Goal: Information Seeking & Learning: Learn about a topic

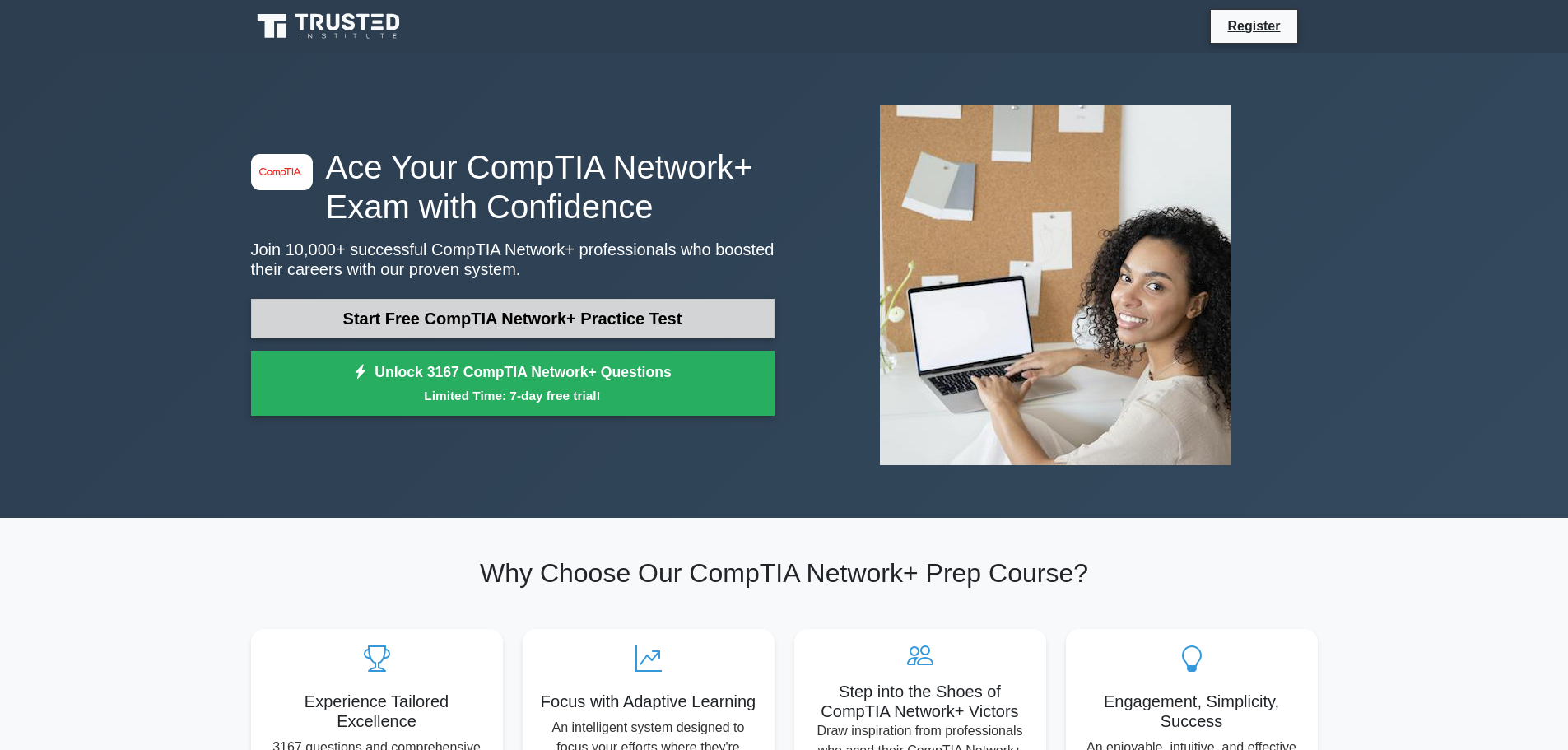
drag, startPoint x: 468, startPoint y: 315, endPoint x: 497, endPoint y: 316, distance: 29.0
click at [468, 315] on link "Start Free CompTIA Network+ Practice Test" at bounding box center [513, 318] width 523 height 40
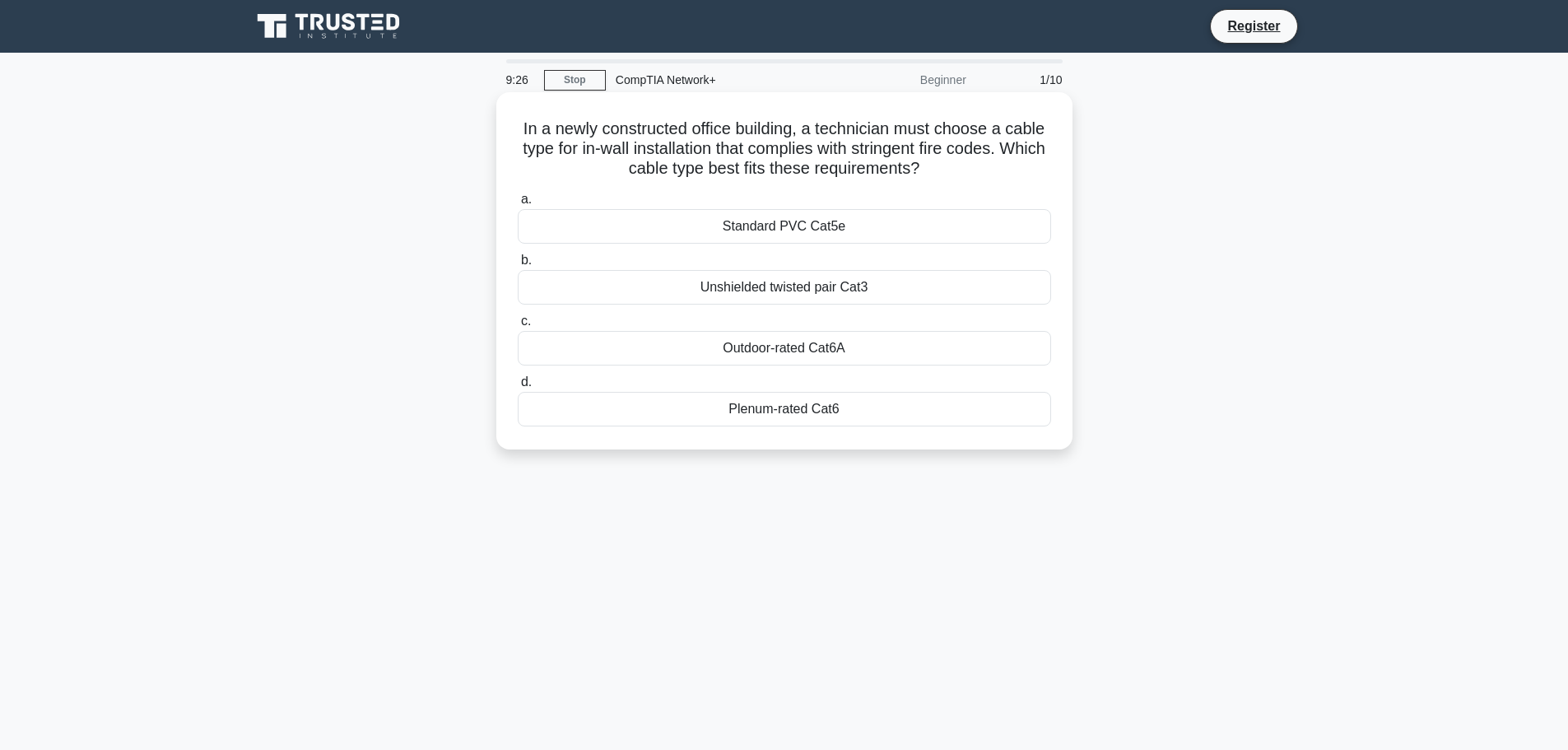
click at [795, 357] on div "Outdoor-rated Cat6A" at bounding box center [784, 348] width 534 height 35
click at [518, 327] on input "c. Outdoor-rated Cat6A" at bounding box center [518, 321] width 0 height 10
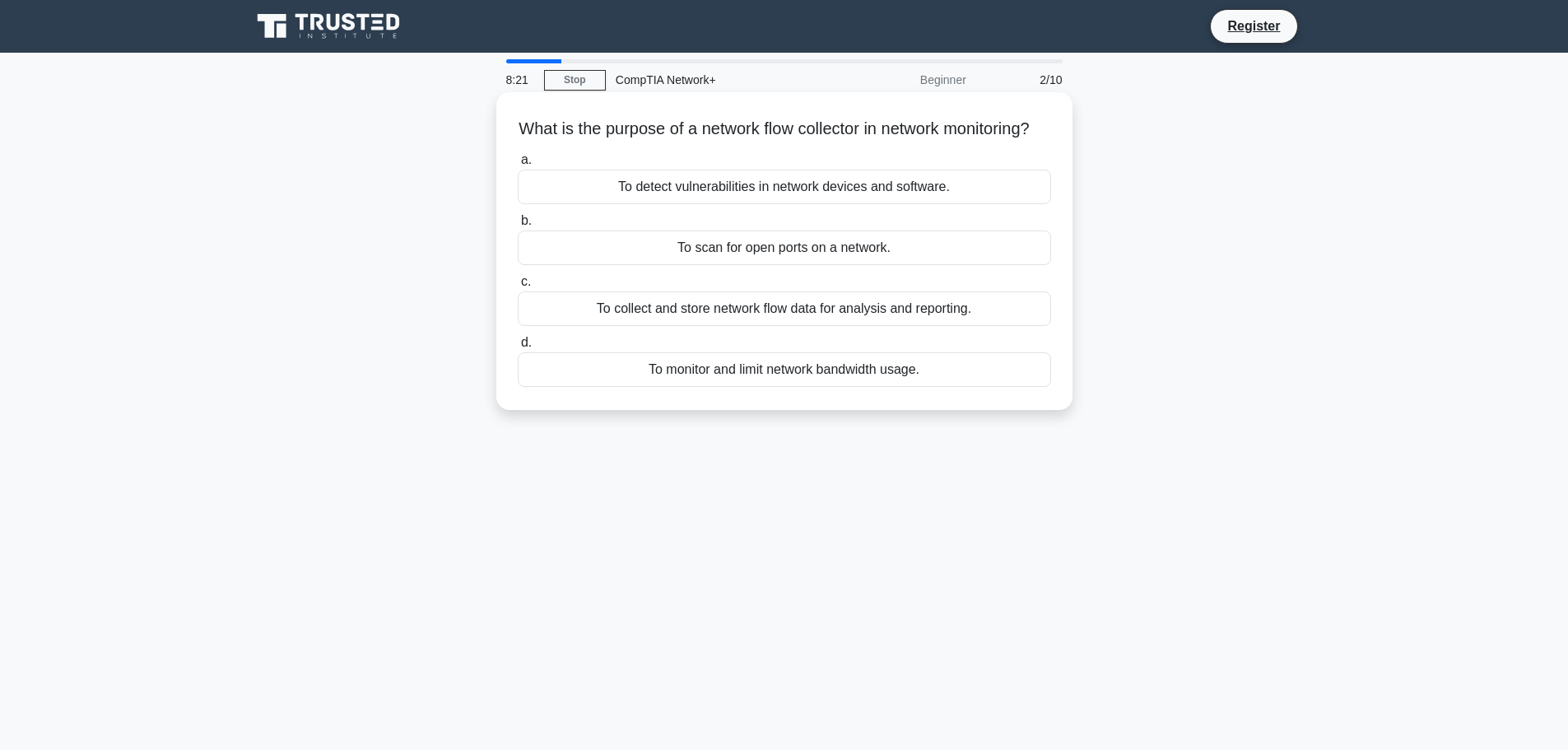
click at [639, 326] on div "To collect and store network flow data for analysis and reporting." at bounding box center [784, 308] width 534 height 35
click at [518, 287] on input "c. To collect and store network flow data for analysis and reporting." at bounding box center [518, 281] width 0 height 10
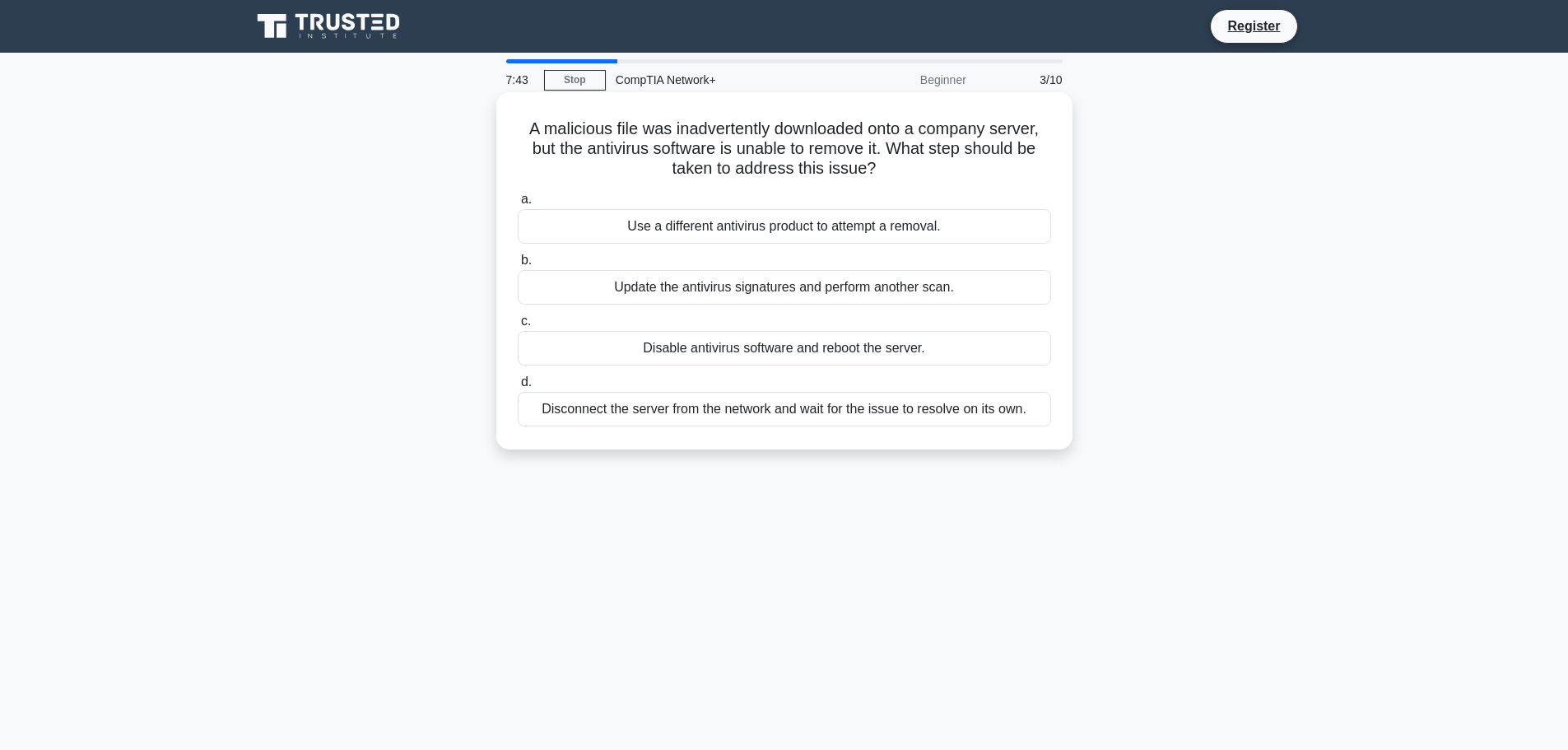
click at [790, 297] on div "Update the antivirus signatures and perform another scan." at bounding box center [784, 287] width 534 height 35
click at [518, 265] on input "b. Update the antivirus signatures and perform another scan." at bounding box center [518, 260] width 0 height 10
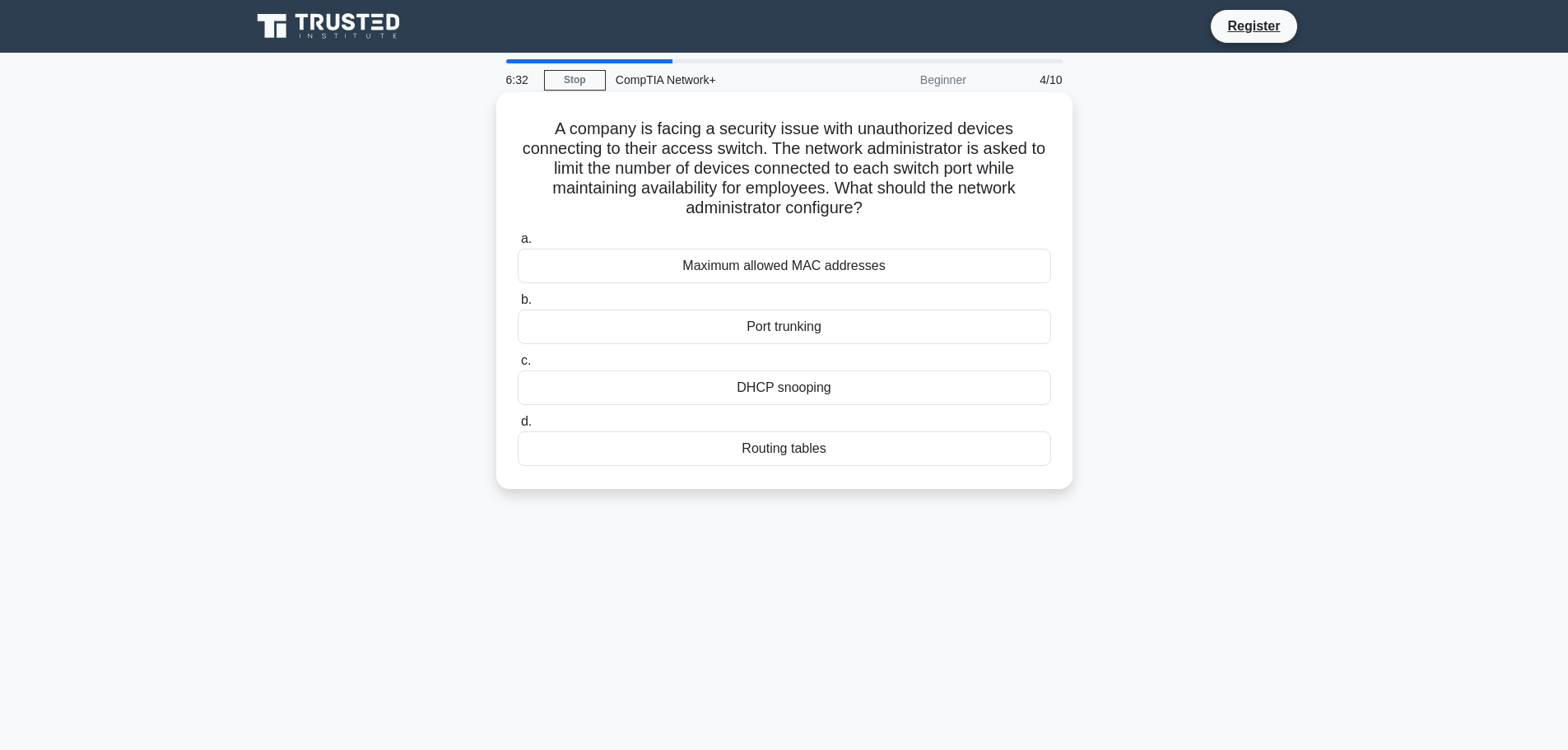
click at [810, 262] on div "Maximum allowed MAC addresses" at bounding box center [784, 265] width 534 height 35
click at [518, 245] on input "a. Maximum allowed MAC addresses" at bounding box center [518, 238] width 0 height 10
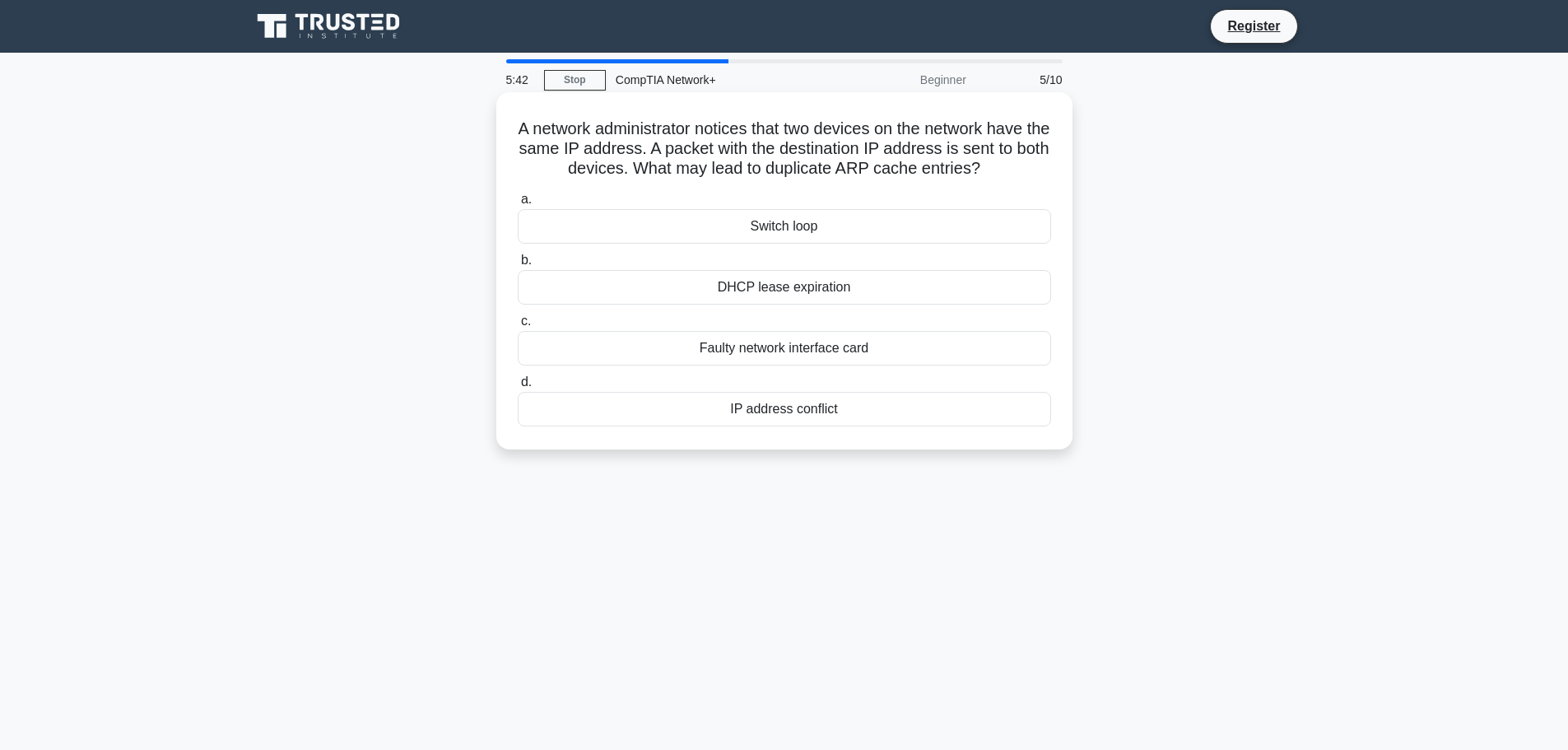
click at [809, 412] on div "IP address conflict" at bounding box center [784, 409] width 534 height 35
click at [518, 387] on input "d. IP address conflict" at bounding box center [518, 382] width 0 height 10
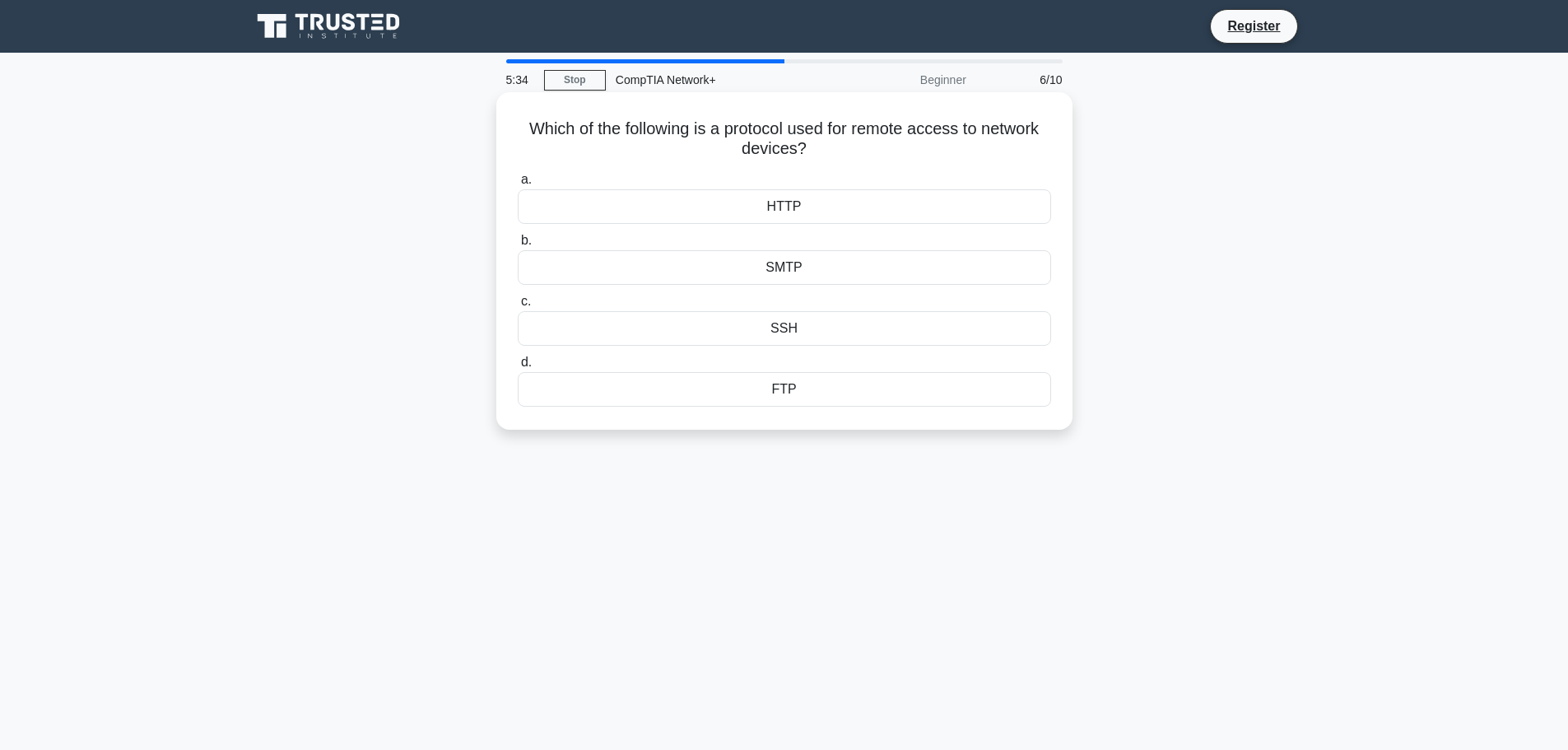
click at [815, 329] on div "SSH" at bounding box center [784, 328] width 534 height 35
click at [518, 307] on input "c. SSH" at bounding box center [518, 301] width 0 height 10
click at [815, 332] on div "255.255.255.0" at bounding box center [784, 328] width 534 height 35
click at [518, 307] on input "c. 255.255.255.0" at bounding box center [518, 301] width 0 height 10
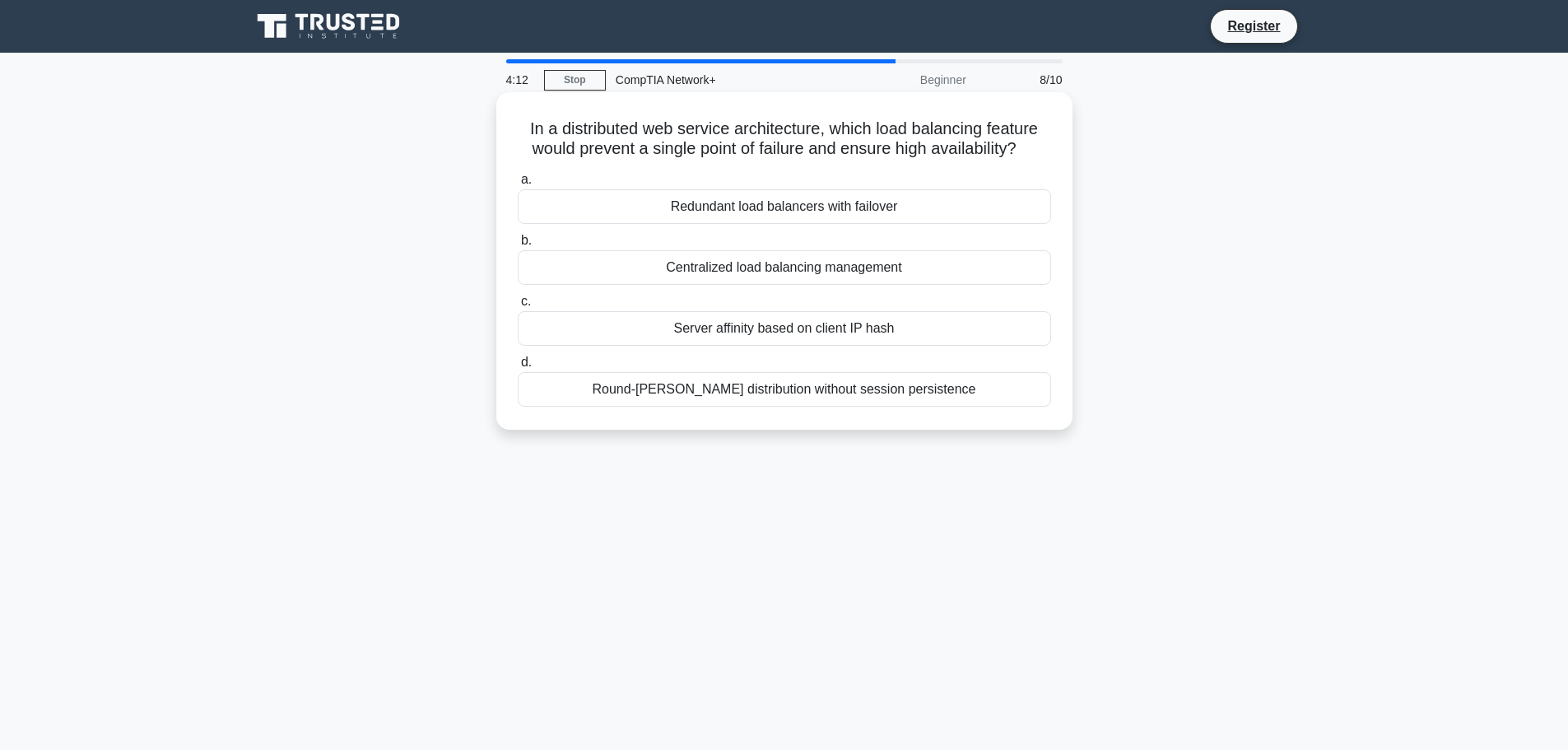
click at [921, 208] on div "Redundant load balancers with failover" at bounding box center [784, 206] width 534 height 35
click at [518, 185] on input "a. Redundant load balancers with failover" at bounding box center [518, 179] width 0 height 10
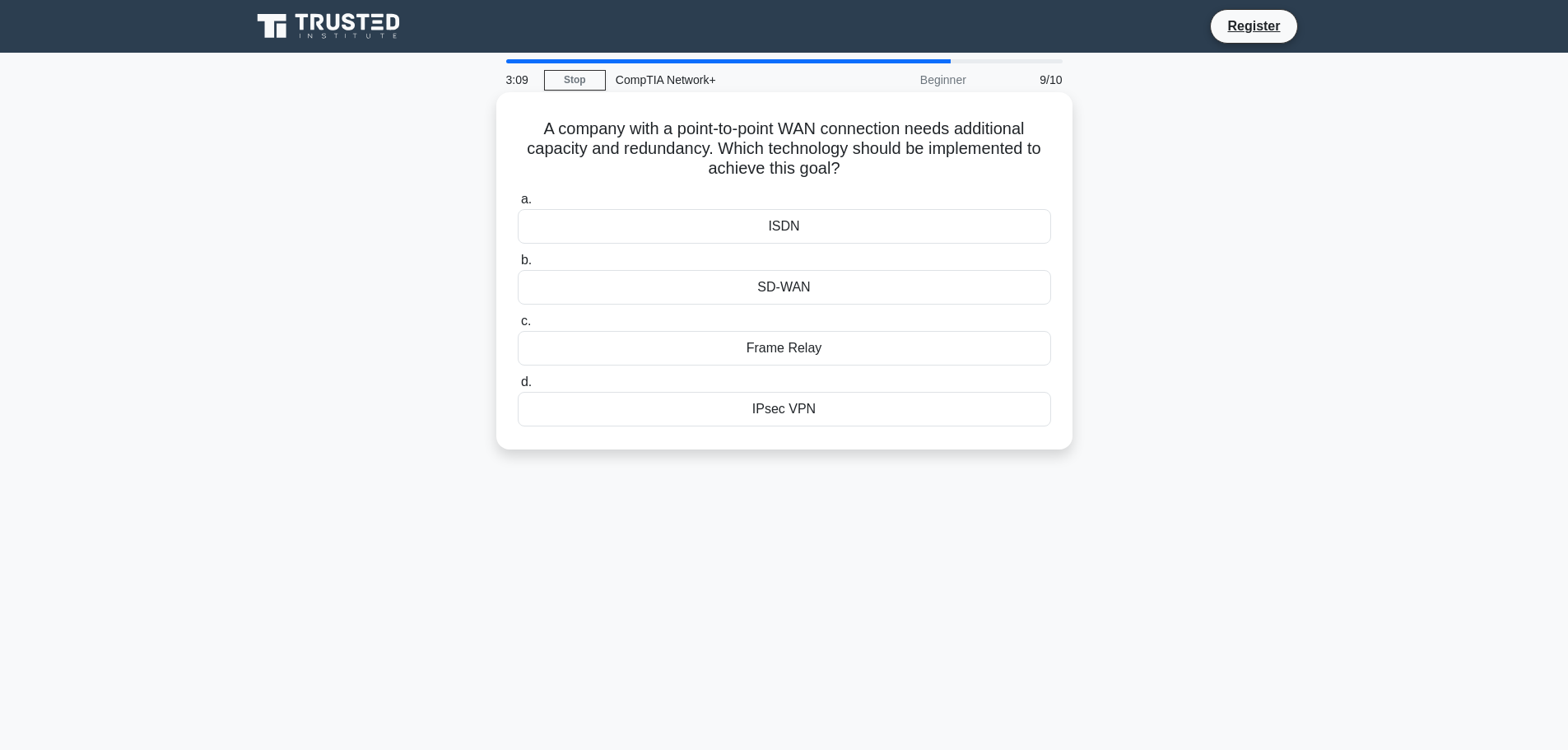
click at [747, 287] on div "SD-WAN" at bounding box center [784, 287] width 534 height 35
click at [518, 265] on input "b. SD-WAN" at bounding box center [518, 260] width 0 height 10
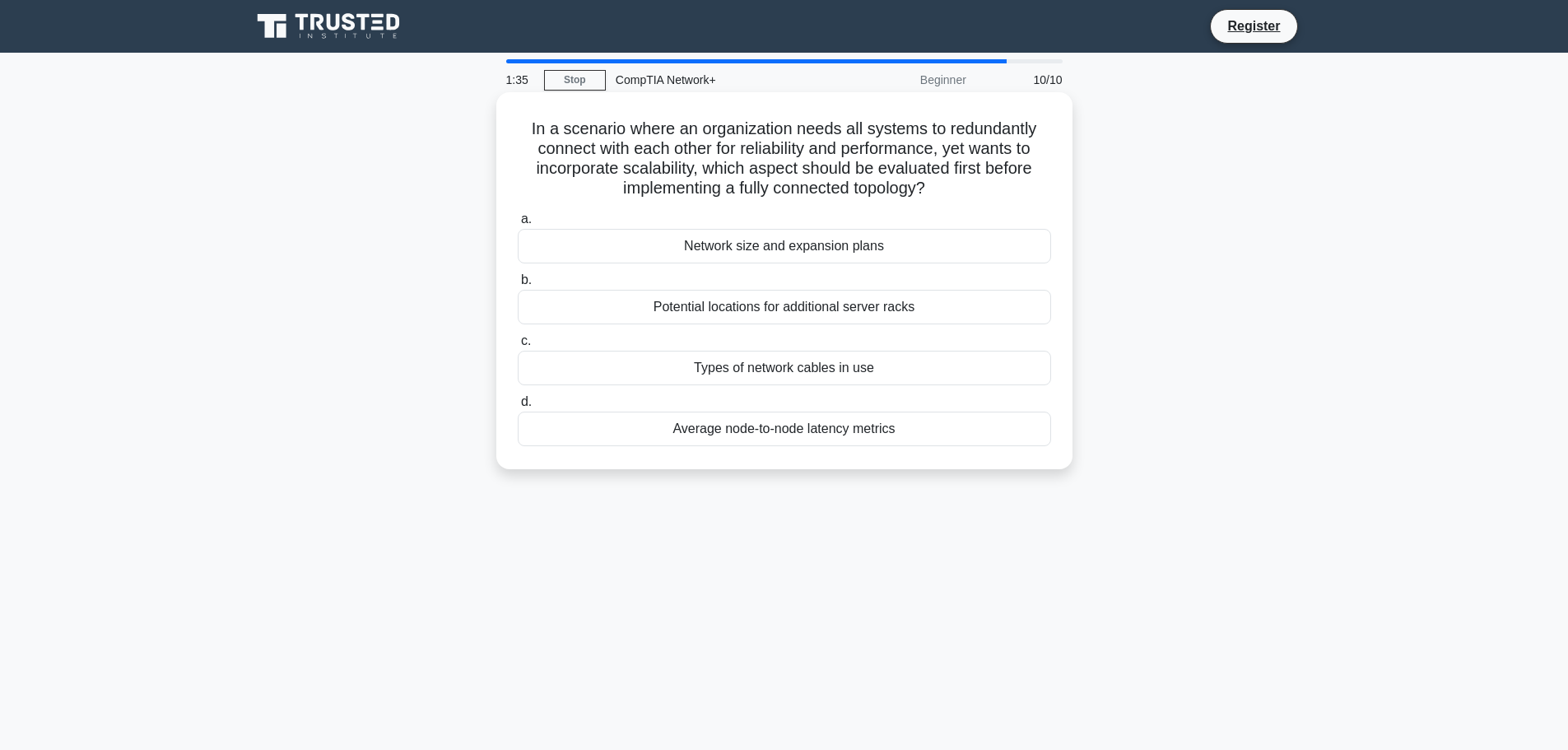
click at [661, 242] on div "Network size and expansion plans" at bounding box center [784, 246] width 534 height 35
click at [518, 225] on input "a. Network size and expansion plans" at bounding box center [518, 219] width 0 height 10
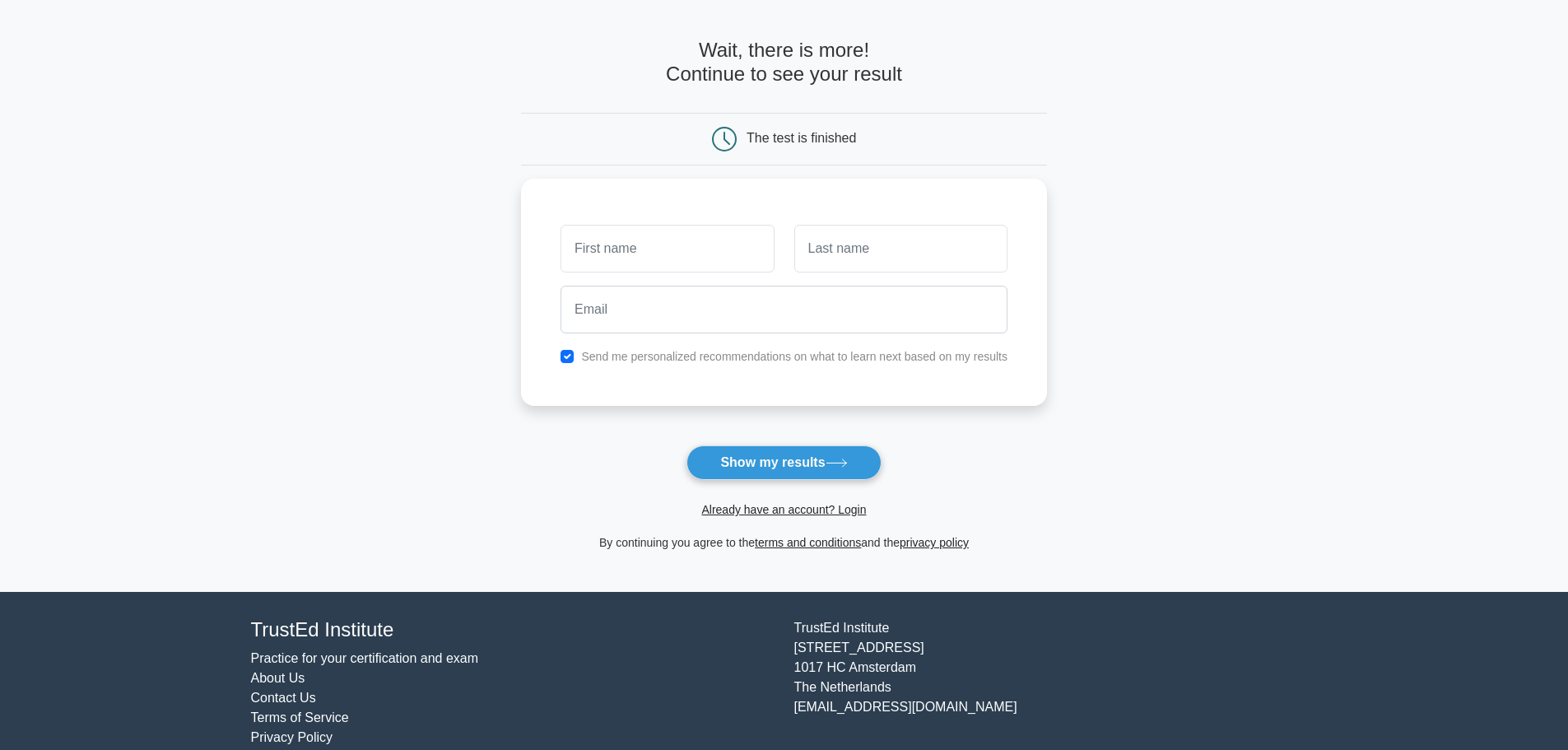
scroll to position [78, 0]
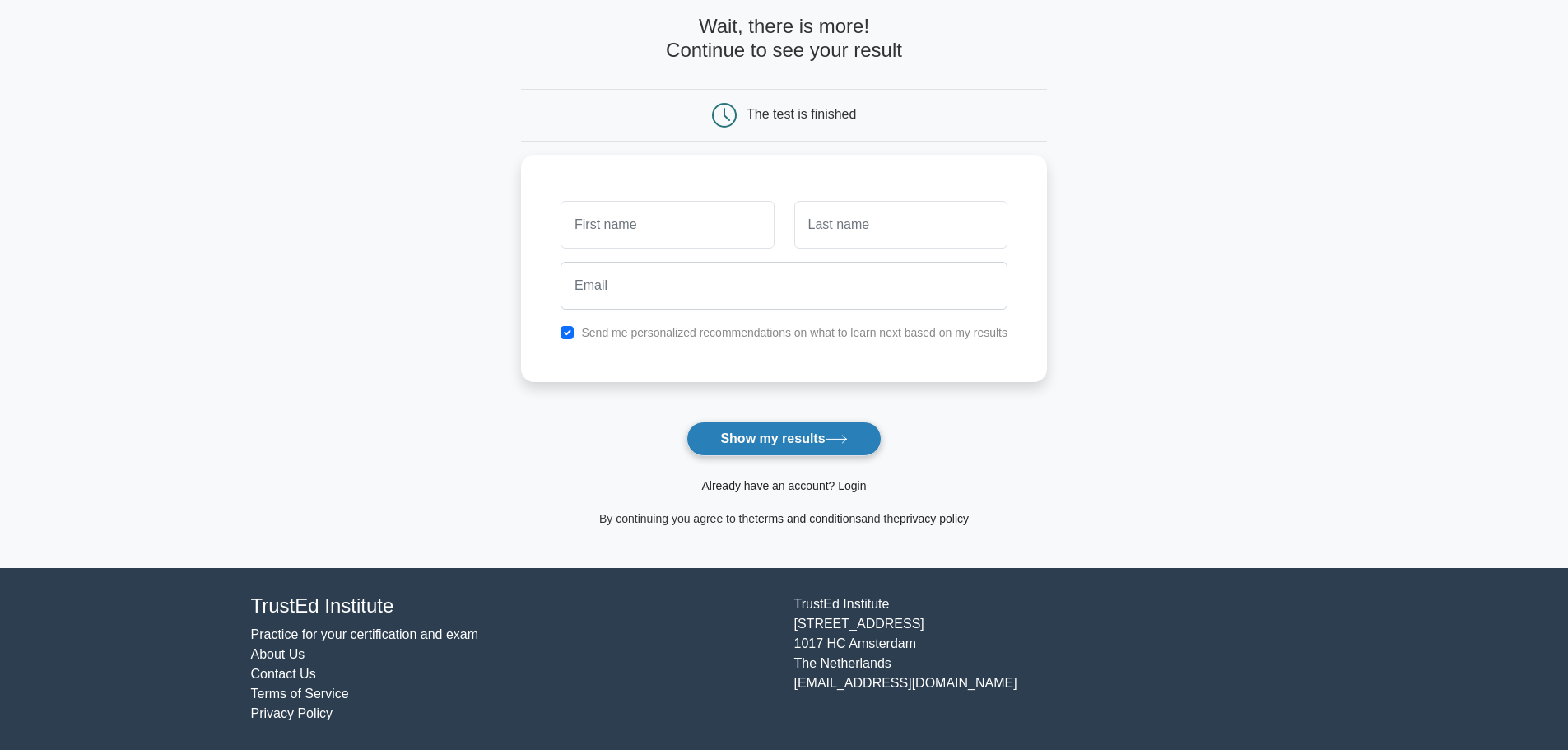
click at [768, 445] on button "Show my results" at bounding box center [784, 438] width 195 height 35
click at [1170, 397] on main "Wait, there is more! Continue to see your result The test is finished and the" at bounding box center [784, 271] width 1568 height 592
click at [623, 220] on input "text" at bounding box center [667, 220] width 213 height 48
type input "s"
type input "sarana.l@nbv.vu"
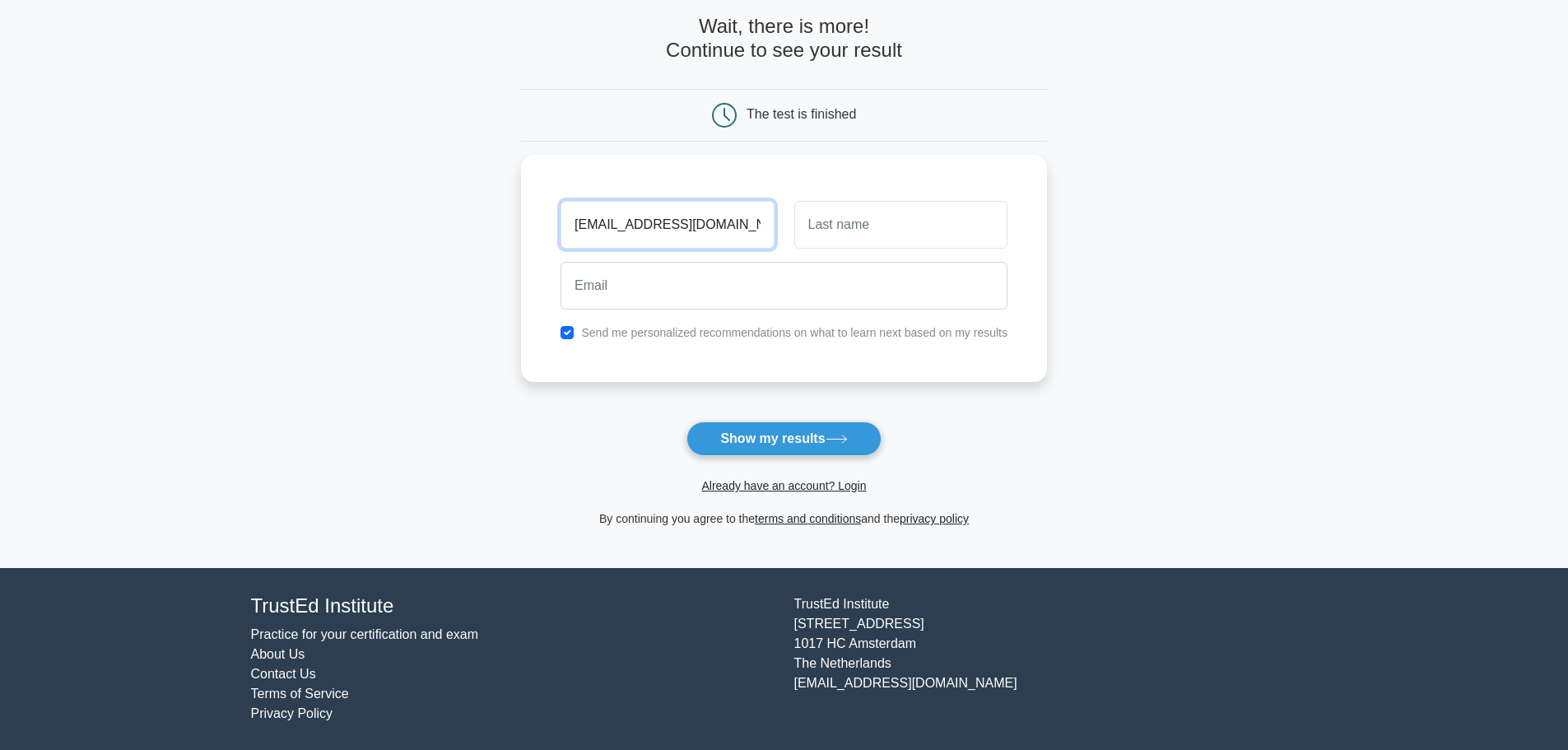
drag, startPoint x: 725, startPoint y: 226, endPoint x: 333, endPoint y: 237, distance: 392.2
click at [333, 237] on main "Wait, there is more! Continue to see your result The test is finished and the" at bounding box center [784, 271] width 1568 height 592
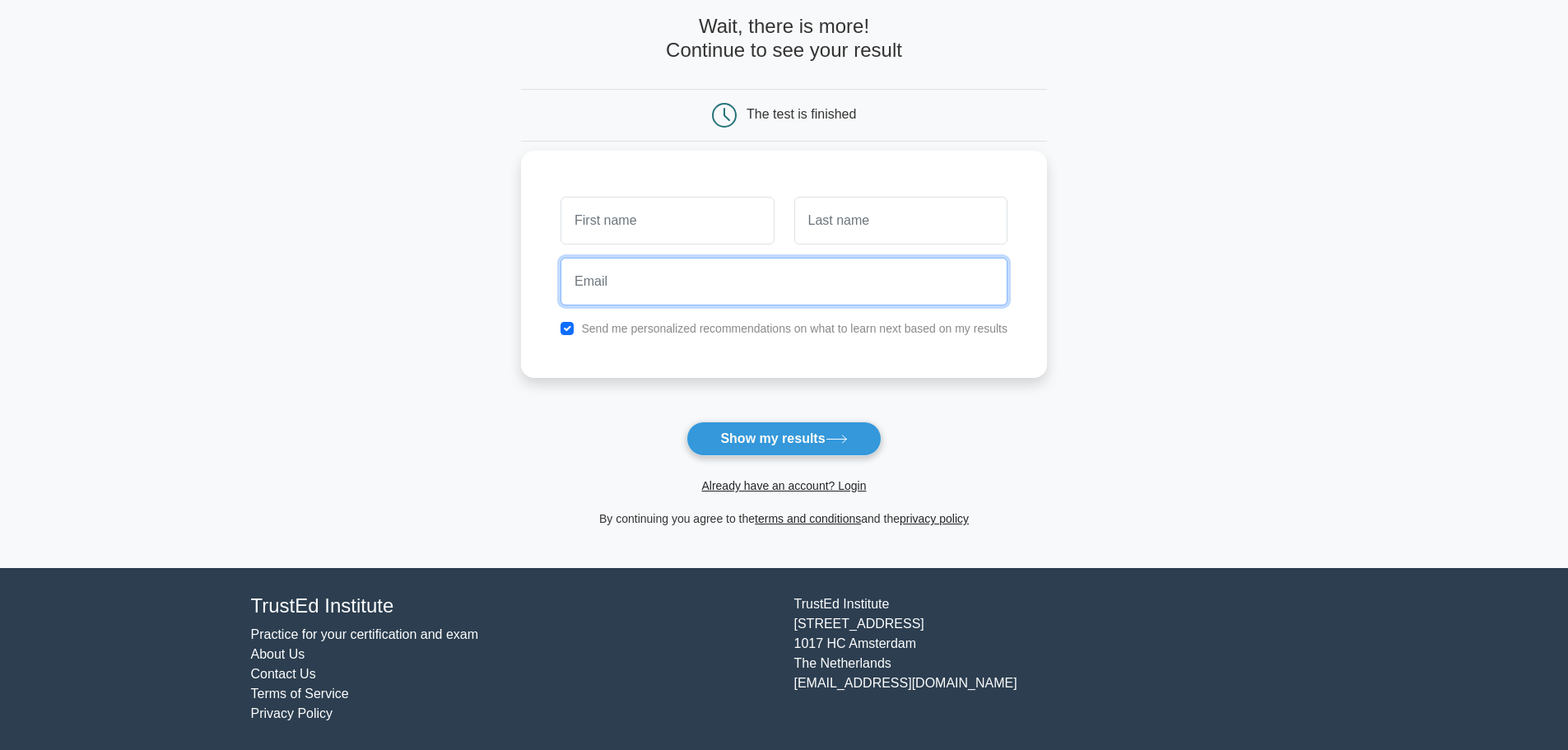
click at [670, 273] on input "email" at bounding box center [783, 281] width 447 height 48
paste input "sarana.l@nbv.vu"
type input "sarana.l@nbv.vu"
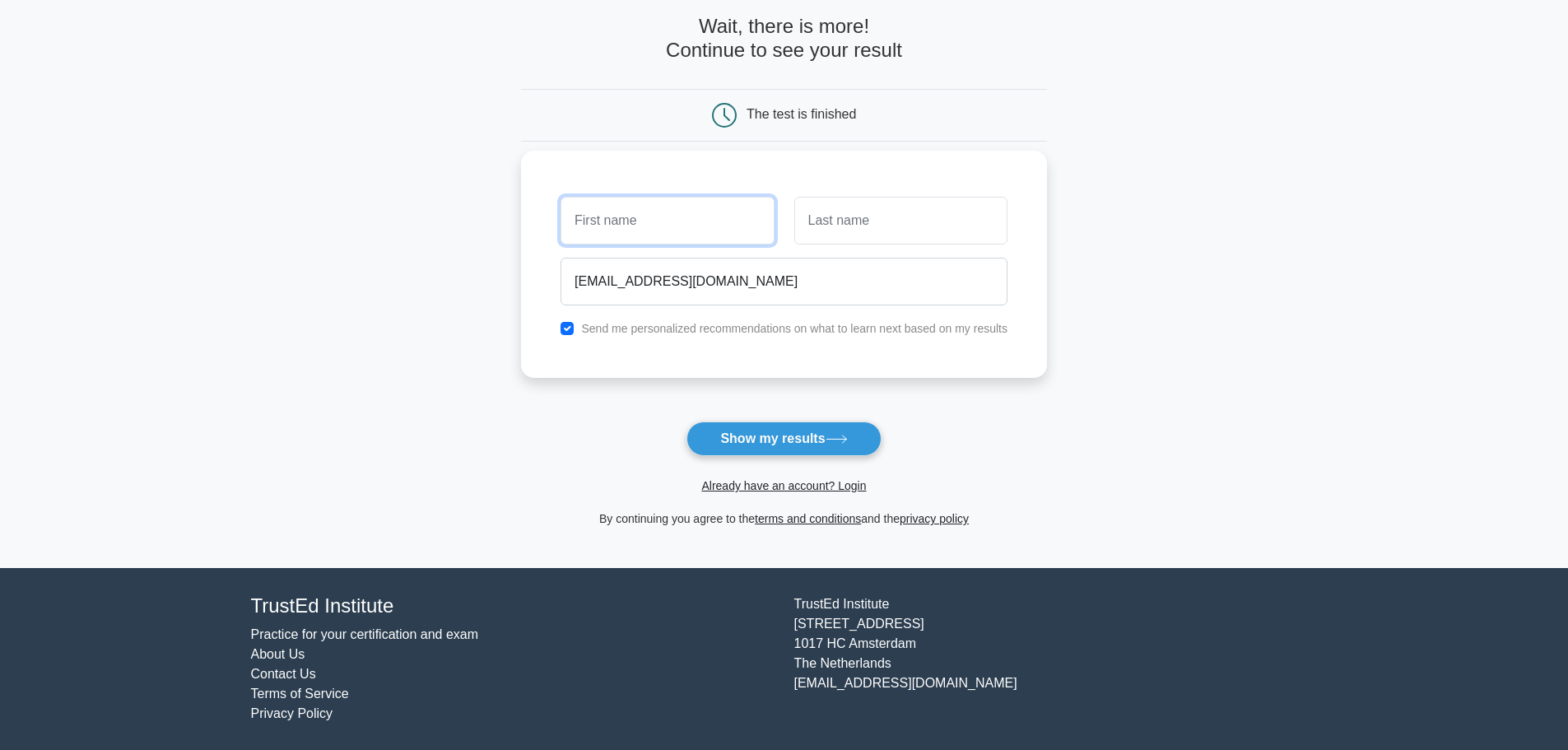
click at [681, 222] on input "text" at bounding box center [667, 220] width 213 height 48
type input "Sarana"
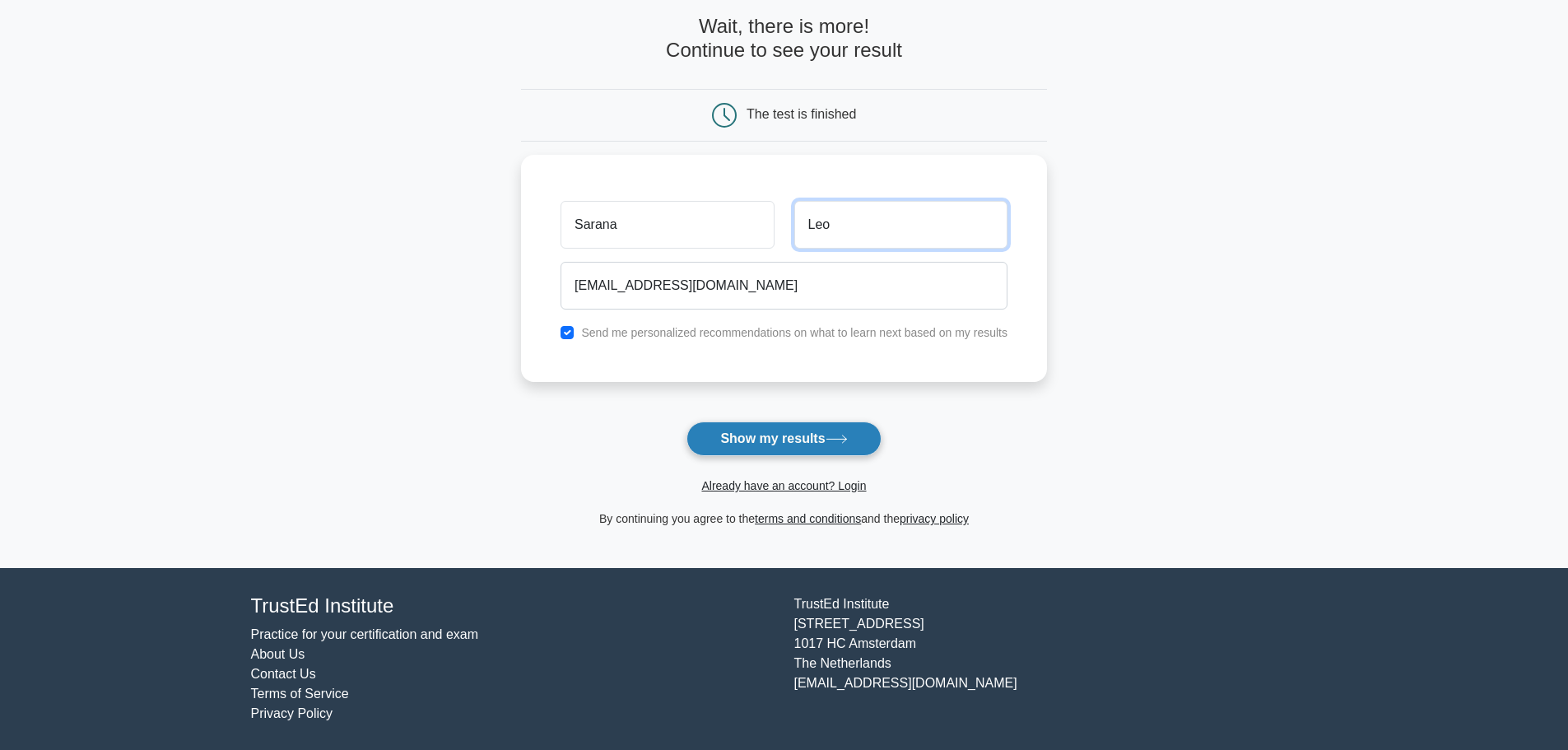
type input "Leo"
click at [784, 432] on button "Show my results" at bounding box center [784, 438] width 195 height 35
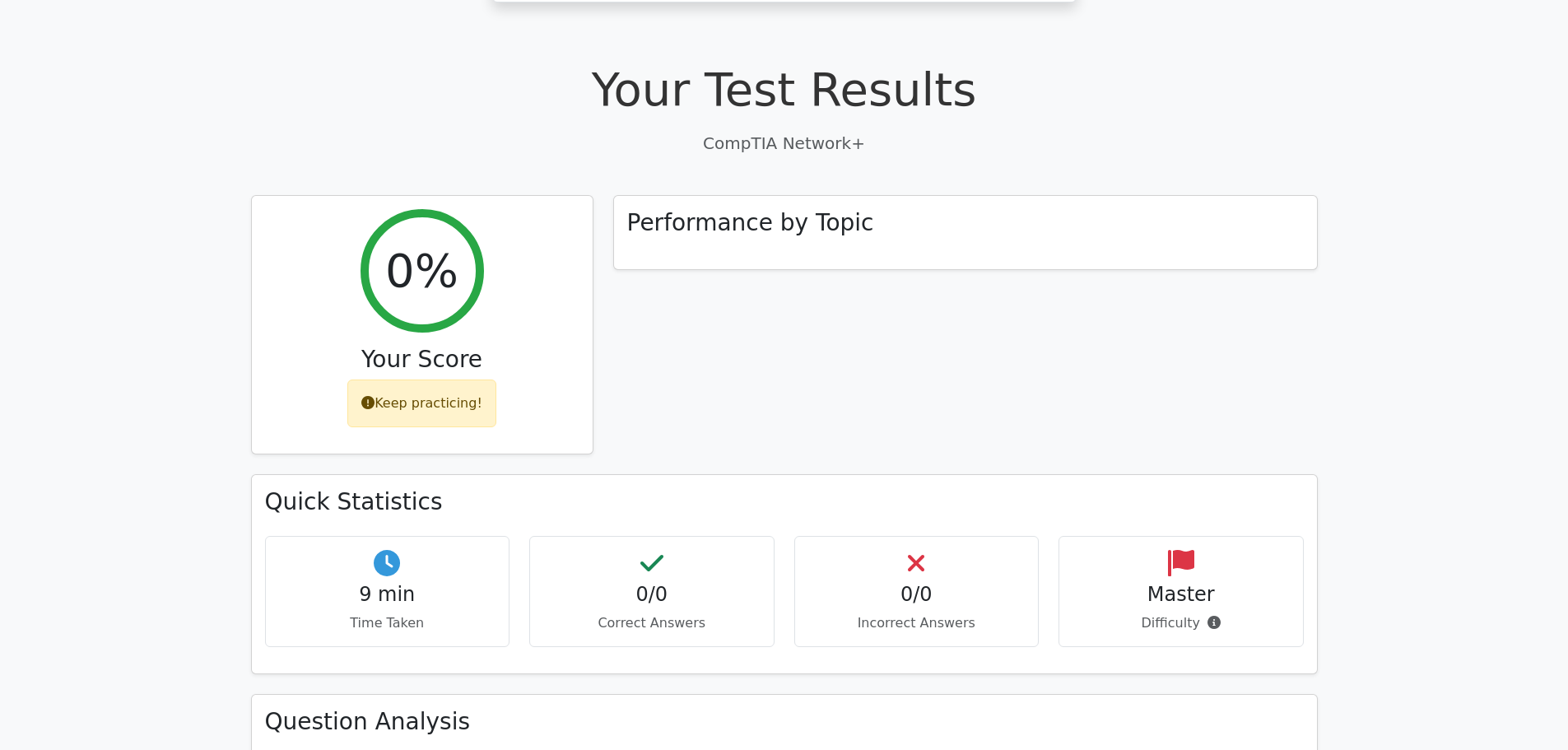
scroll to position [412, 0]
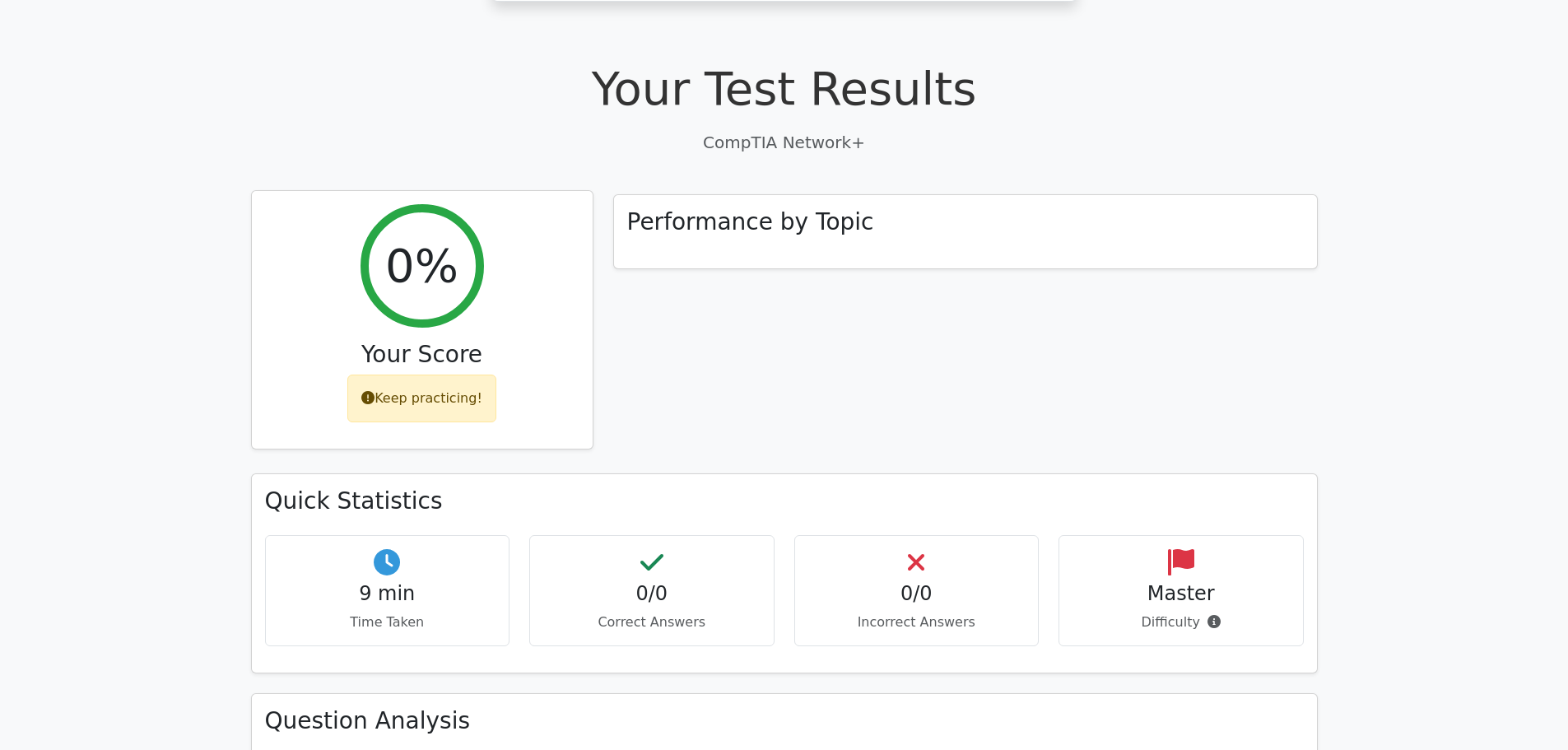
click at [421, 238] on h2 "0%" at bounding box center [422, 265] width 74 height 55
click at [420, 374] on div "Keep practicing!" at bounding box center [422, 398] width 149 height 48
